Goal: Transaction & Acquisition: Purchase product/service

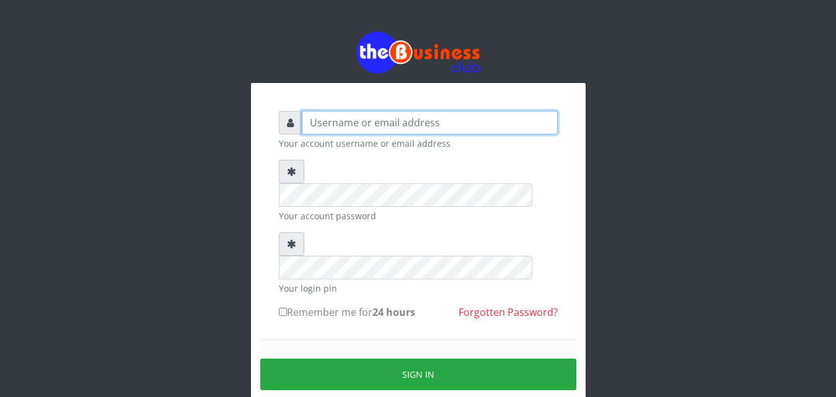
click at [465, 125] on input "text" at bounding box center [430, 123] width 256 height 24
type input "vicnic626@gmail.com"
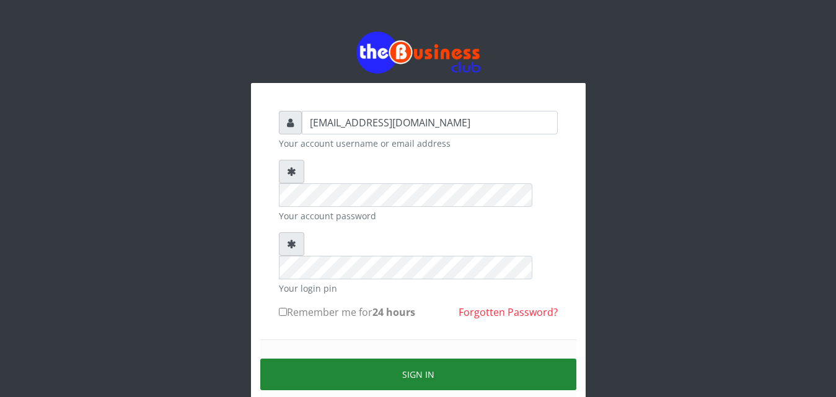
click at [440, 359] on button "Sign in" at bounding box center [418, 375] width 316 height 32
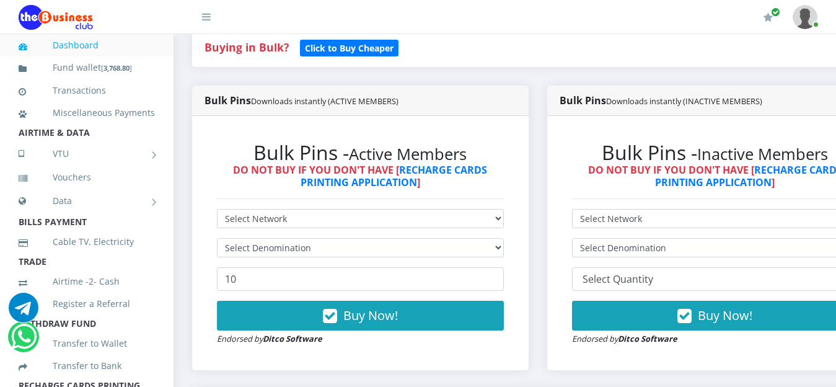
scroll to position [277, 0]
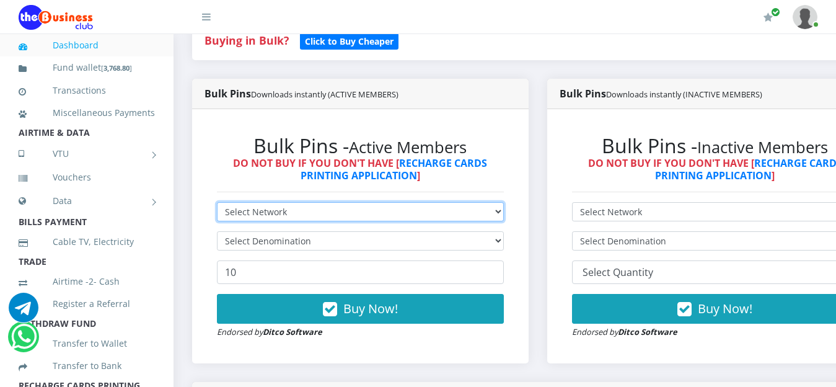
click at [503, 210] on select "Select Network MTN Globacom 9Mobile Airtel" at bounding box center [360, 211] width 287 height 19
select select "MTN"
click at [217, 204] on select "Select Network MTN Globacom 9Mobile Airtel" at bounding box center [360, 211] width 287 height 19
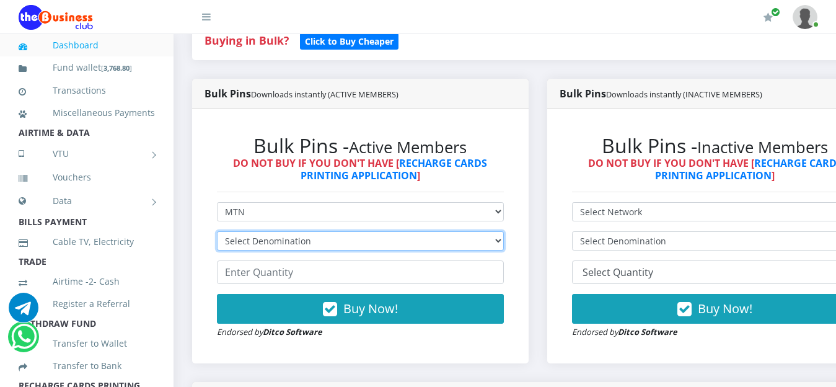
click at [485, 240] on select "Select Denomination MTN NGN100 - ₦96.99 MTN NGN200 - ₦193.98 MTN NGN400 - ₦387.…" at bounding box center [360, 240] width 287 height 19
select select "96.99-100"
click at [217, 233] on select "Select Denomination MTN NGN100 - ₦96.99 MTN NGN200 - ₦193.98 MTN NGN400 - ₦387.…" at bounding box center [360, 240] width 287 height 19
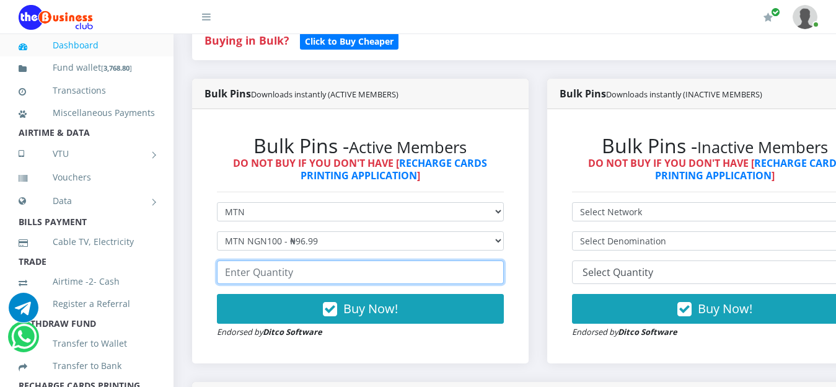
click at [343, 271] on input "number" at bounding box center [360, 272] width 287 height 24
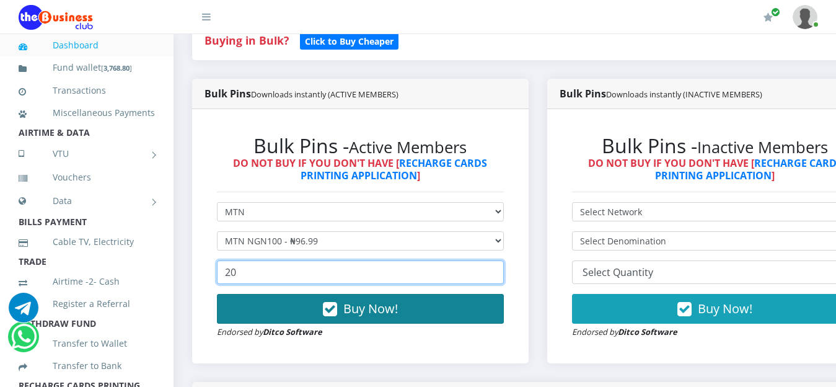
type input "20"
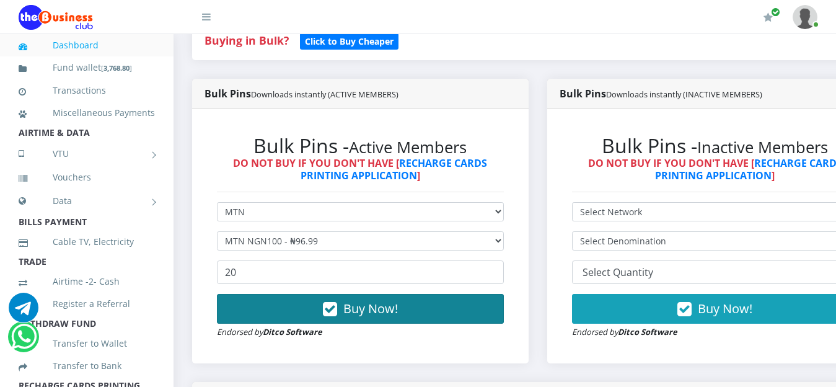
click at [373, 316] on span "Buy Now!" at bounding box center [370, 308] width 55 height 17
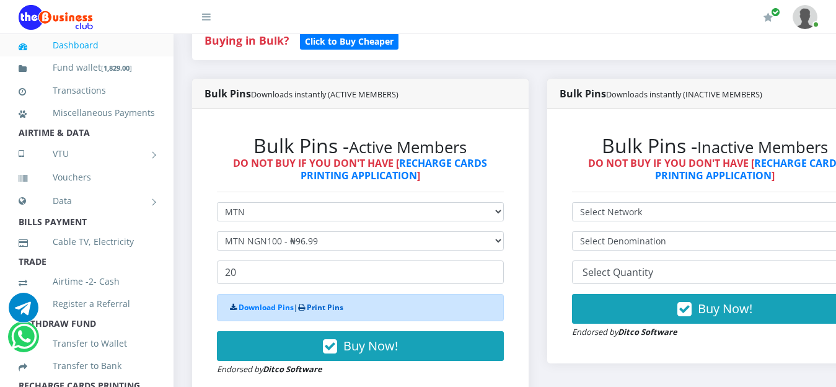
click at [327, 312] on link "Print Pins" at bounding box center [325, 307] width 37 height 11
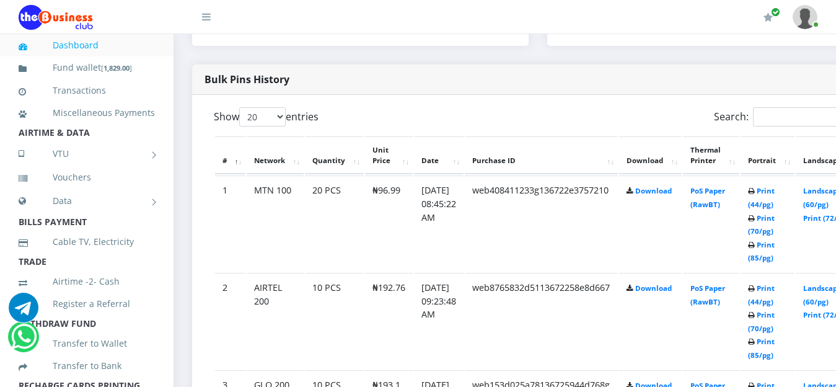
scroll to position [595, 0]
click at [775, 247] on link "Print (85/pg)" at bounding box center [761, 250] width 27 height 23
click at [89, 46] on link "Dashboard" at bounding box center [87, 45] width 136 height 29
